Goal: Find specific page/section: Find specific page/section

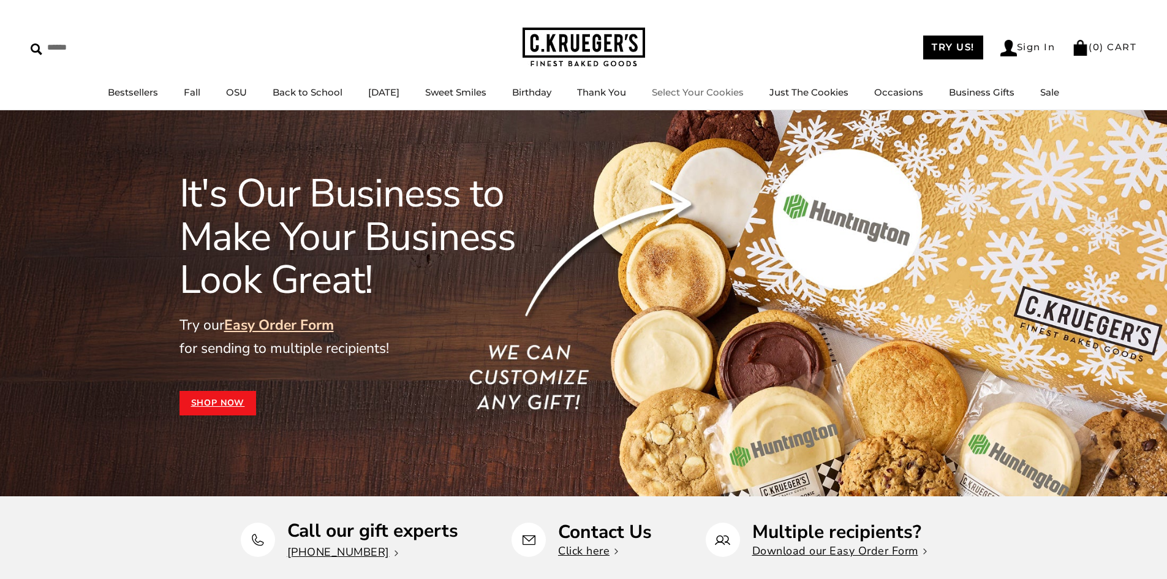
click at [735, 91] on link "Select Your Cookies" at bounding box center [698, 92] width 92 height 12
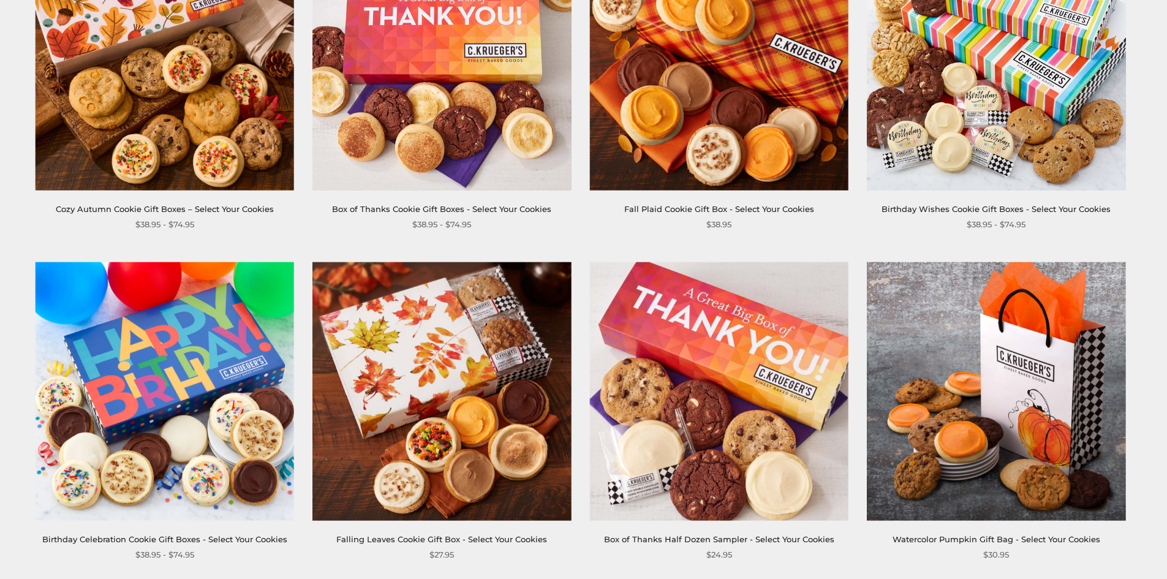
scroll to position [368, 0]
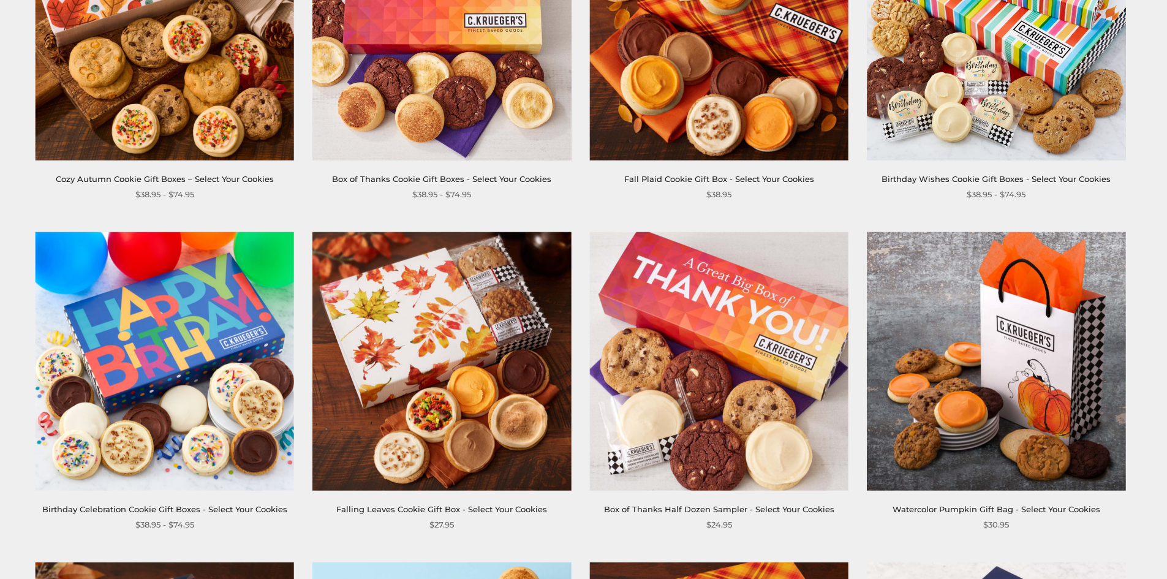
click at [970, 505] on link "Watercolor Pumpkin Gift Bag - Select Your Cookies" at bounding box center [997, 509] width 208 height 10
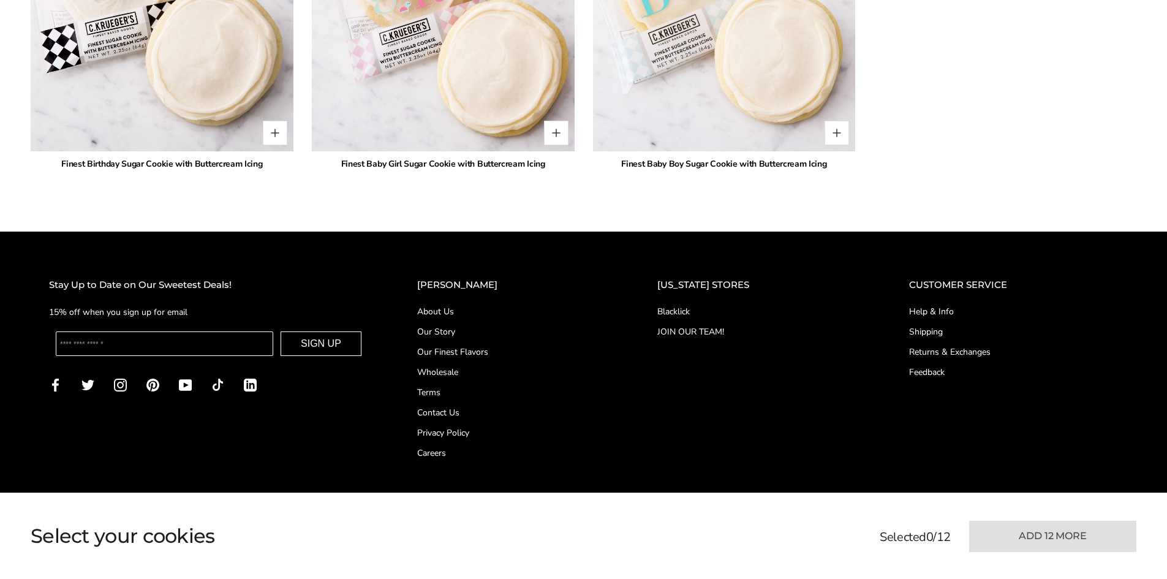
scroll to position [2819, 0]
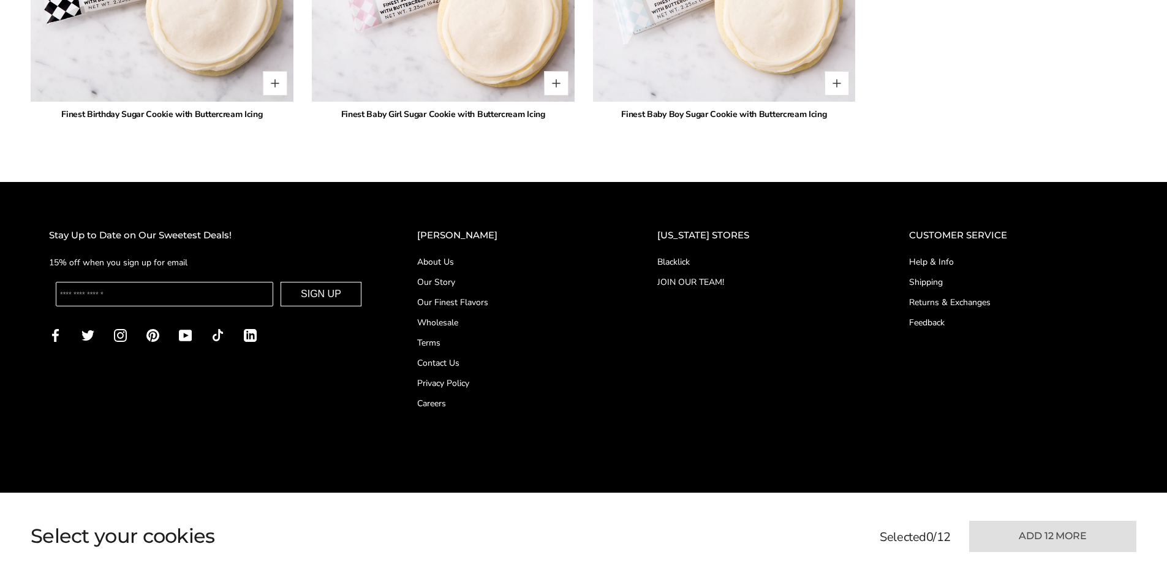
click at [686, 259] on link "Blacklick" at bounding box center [758, 262] width 203 height 13
